Goal: Information Seeking & Learning: Check status

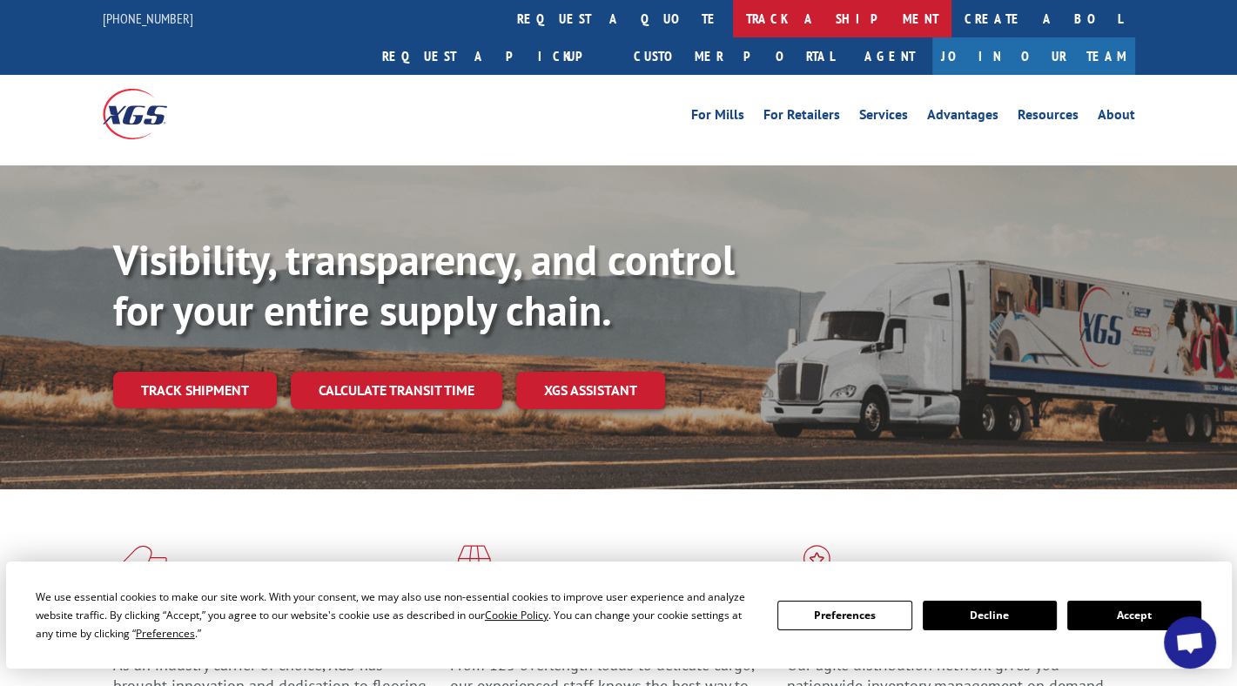
click at [733, 16] on link "track a shipment" at bounding box center [842, 18] width 219 height 37
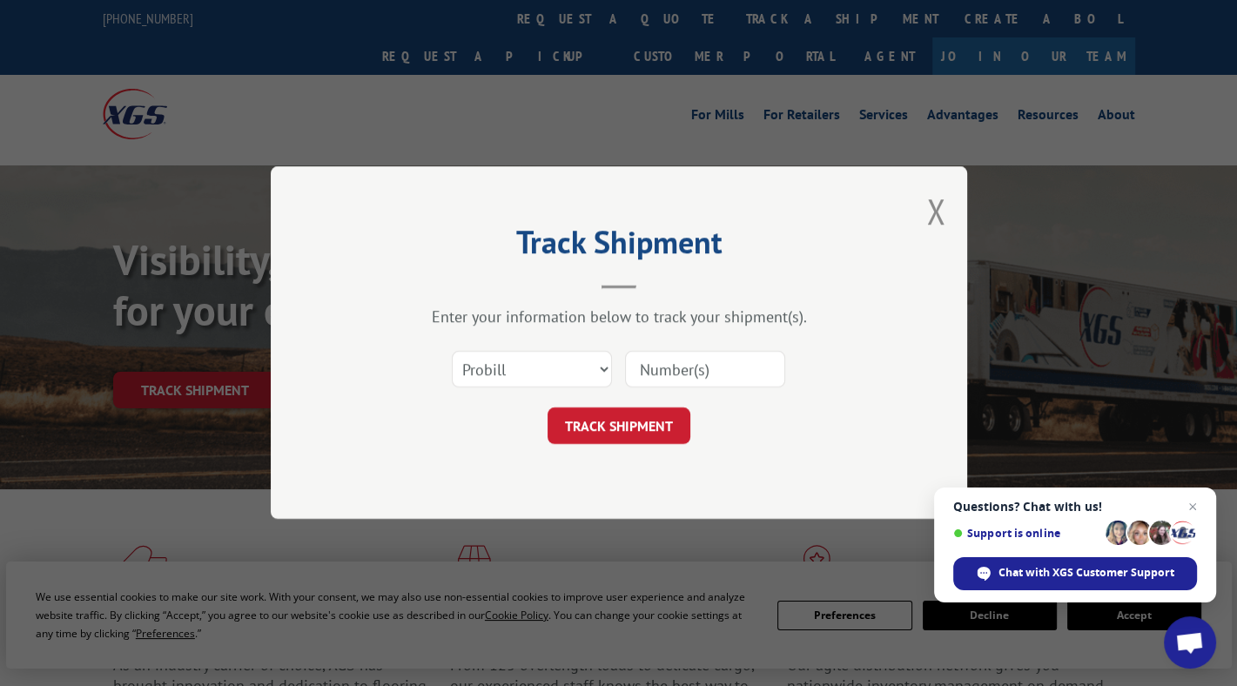
click at [665, 362] on input at bounding box center [705, 370] width 160 height 37
paste input "16780768BOL"
type input "16780768BOL"
click at [622, 410] on button "TRACK SHIPMENT" at bounding box center [619, 426] width 143 height 37
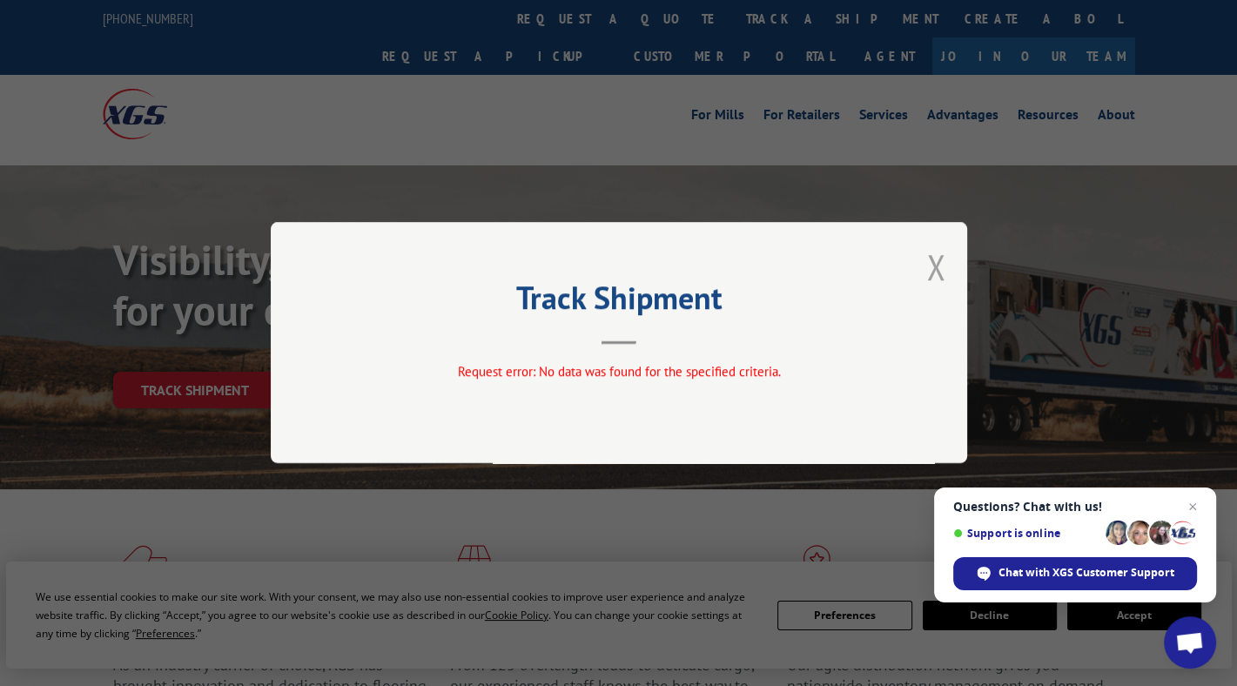
click at [927, 283] on button "Close modal" at bounding box center [936, 267] width 19 height 46
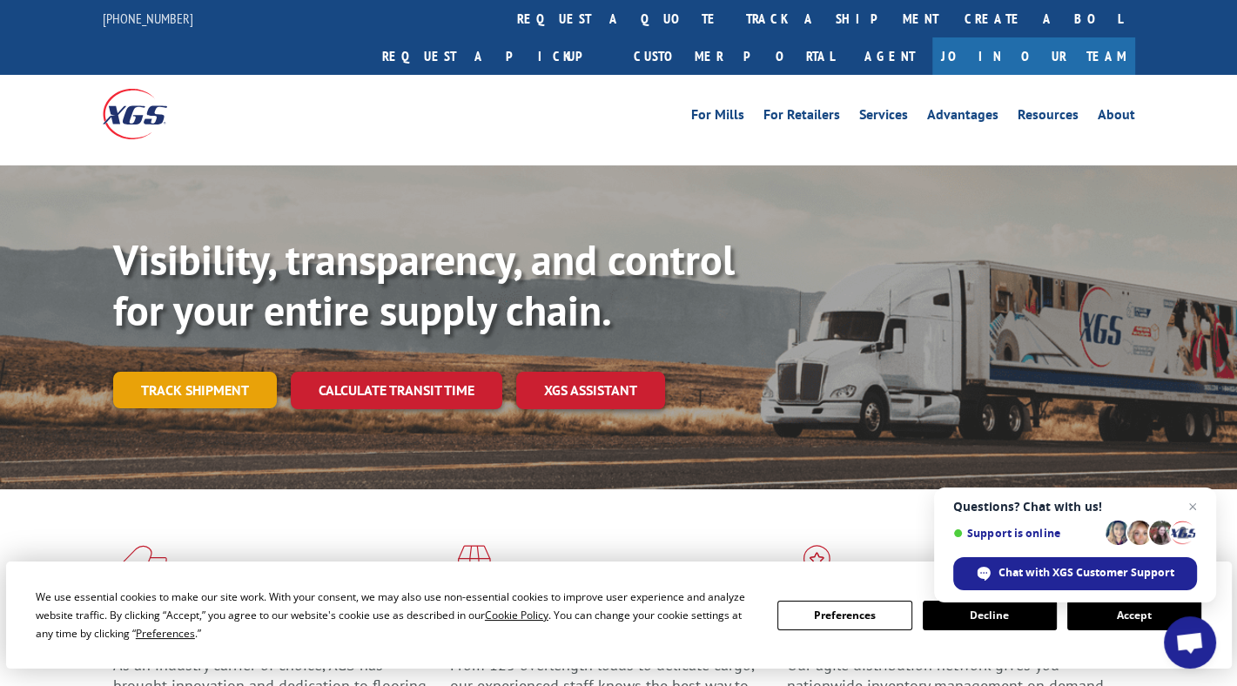
click at [199, 372] on link "Track shipment" at bounding box center [195, 390] width 164 height 37
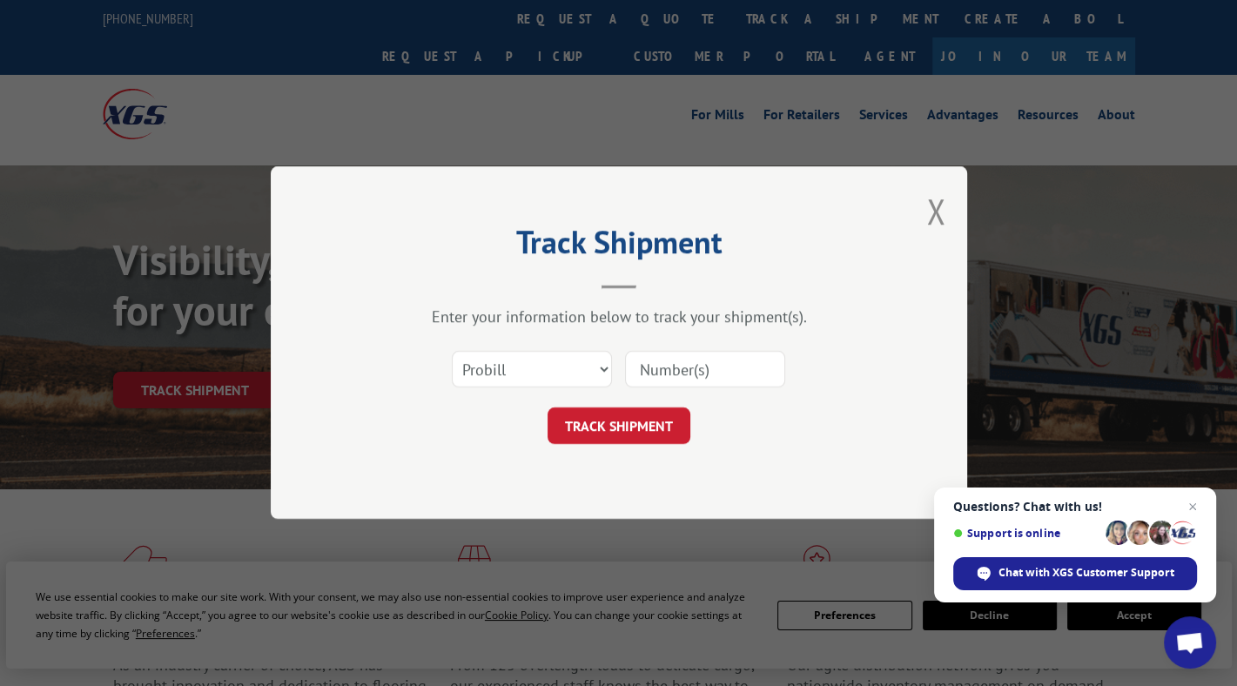
click at [685, 361] on input at bounding box center [705, 370] width 160 height 37
paste input "16780768BOL"
type input "16780768"
click button "TRACK SHIPMENT" at bounding box center [619, 426] width 143 height 37
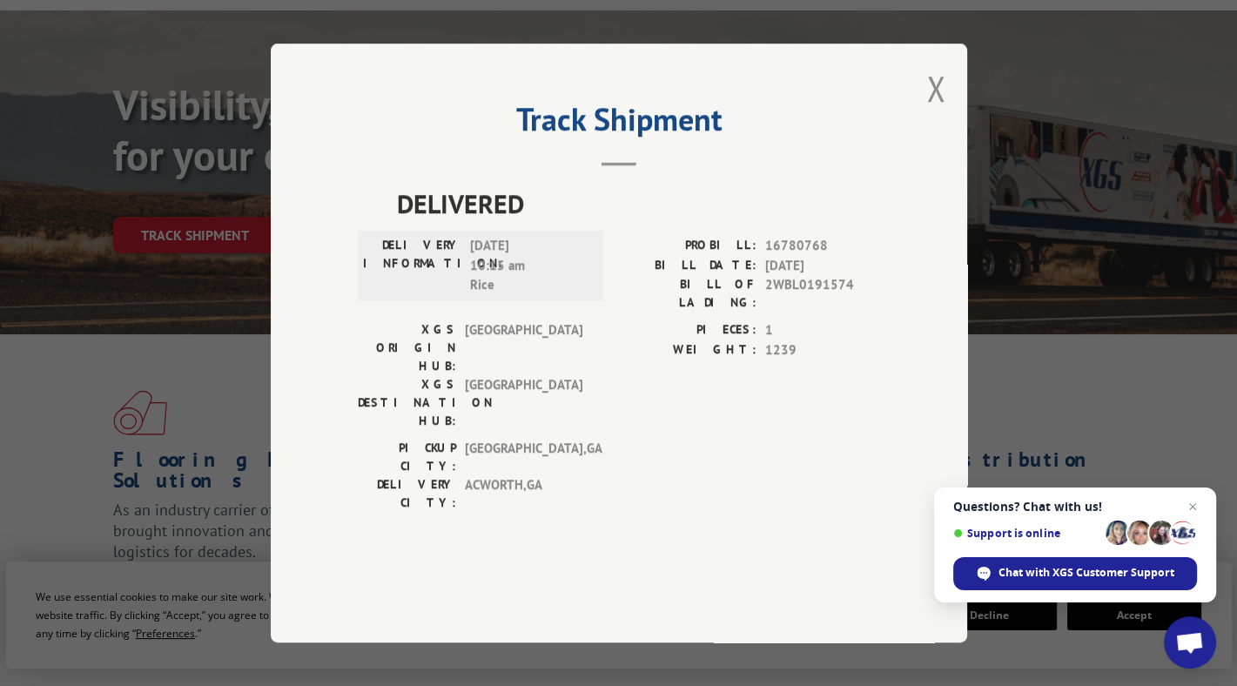
scroll to position [348, 0]
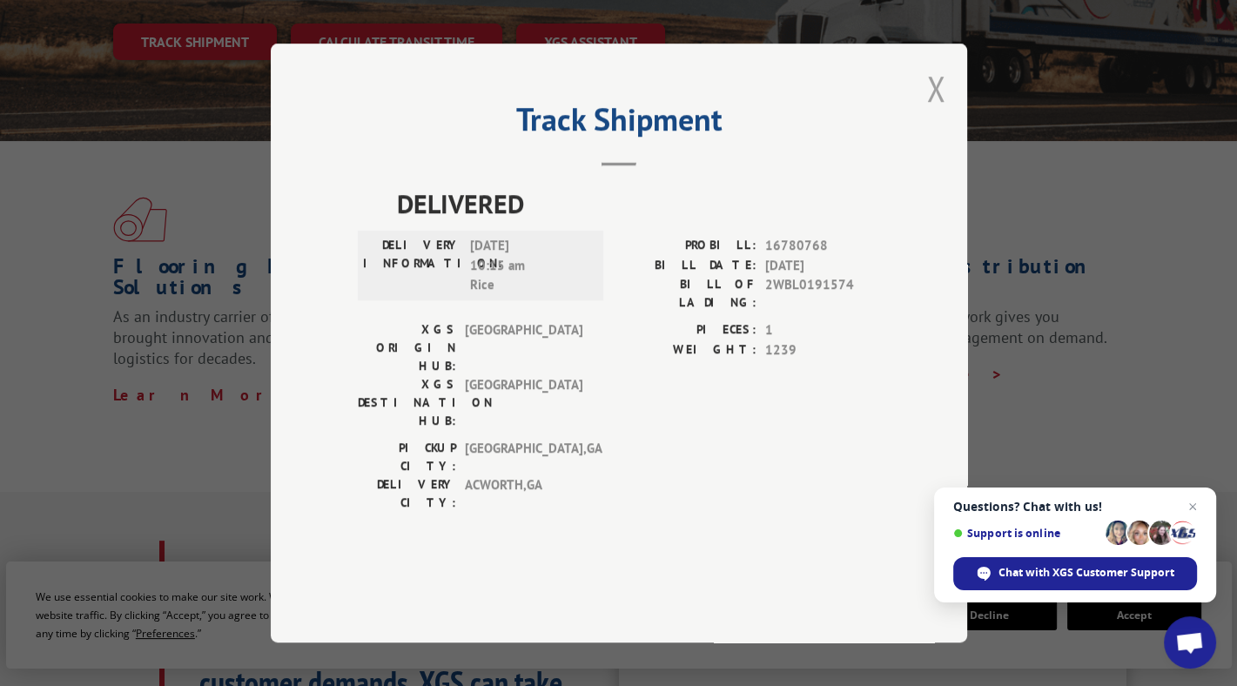
click at [938, 111] on button "Close modal" at bounding box center [936, 88] width 19 height 46
